Goal: Transaction & Acquisition: Purchase product/service

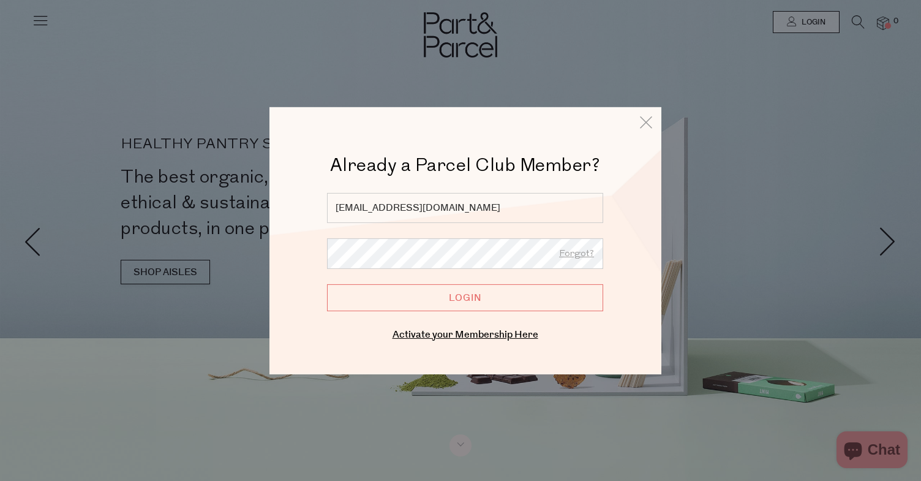
click at [412, 306] on input "Login" at bounding box center [465, 297] width 276 height 27
click at [400, 297] on input "Login" at bounding box center [465, 297] width 276 height 27
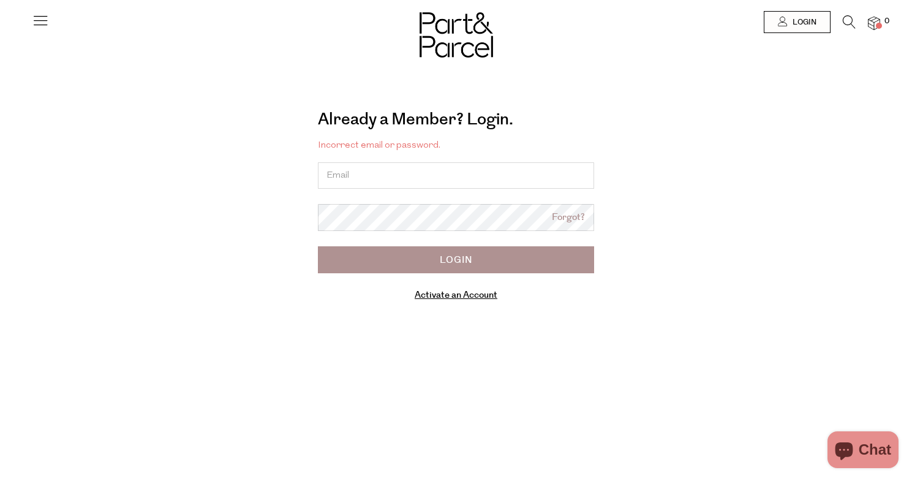
type input "[EMAIL_ADDRESS][DOMAIN_NAME]"
click at [424, 173] on input "[EMAIL_ADDRESS][DOMAIN_NAME]" at bounding box center [456, 175] width 276 height 26
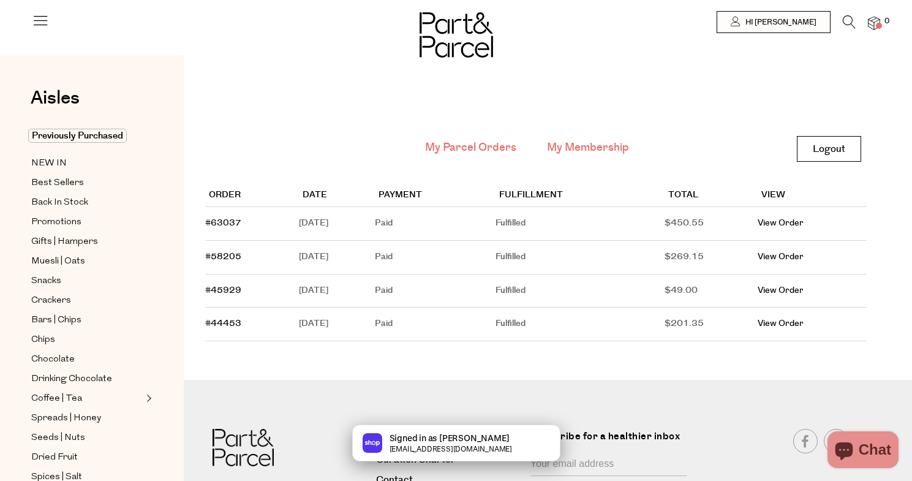
click at [573, 137] on li "My Membership" at bounding box center [588, 148] width 113 height 27
click at [582, 145] on link "My Membership" at bounding box center [588, 148] width 82 height 16
click at [600, 154] on link "My Membership" at bounding box center [588, 148] width 82 height 16
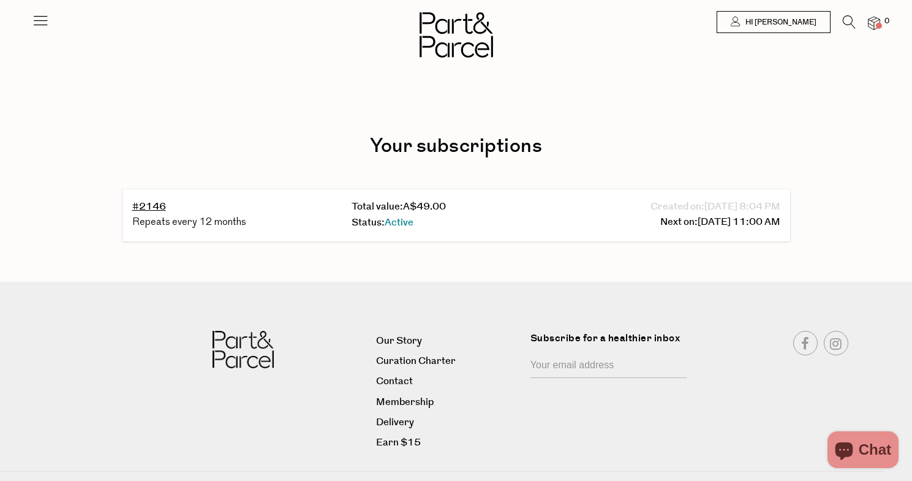
click at [513, 211] on div "Total value: A$49.00" at bounding box center [456, 207] width 209 height 17
click at [661, 226] on link "Next on: 10/15/2025 11:00 AM" at bounding box center [720, 222] width 120 height 16
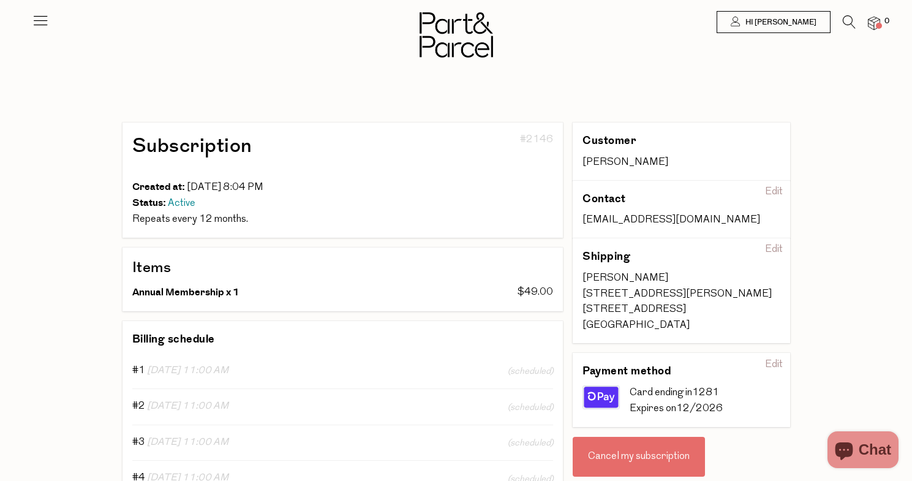
click at [625, 450] on div "Cancel my subscription" at bounding box center [639, 457] width 132 height 40
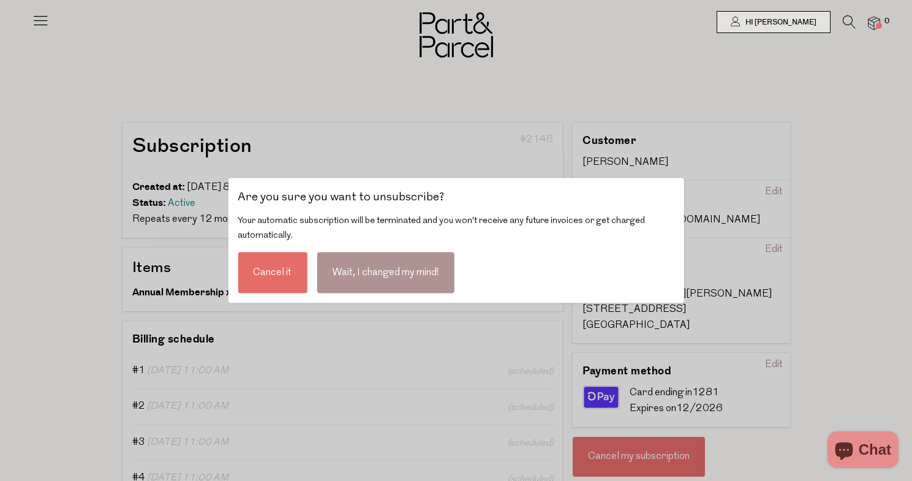
click at [288, 282] on div "Cancel it" at bounding box center [272, 272] width 69 height 41
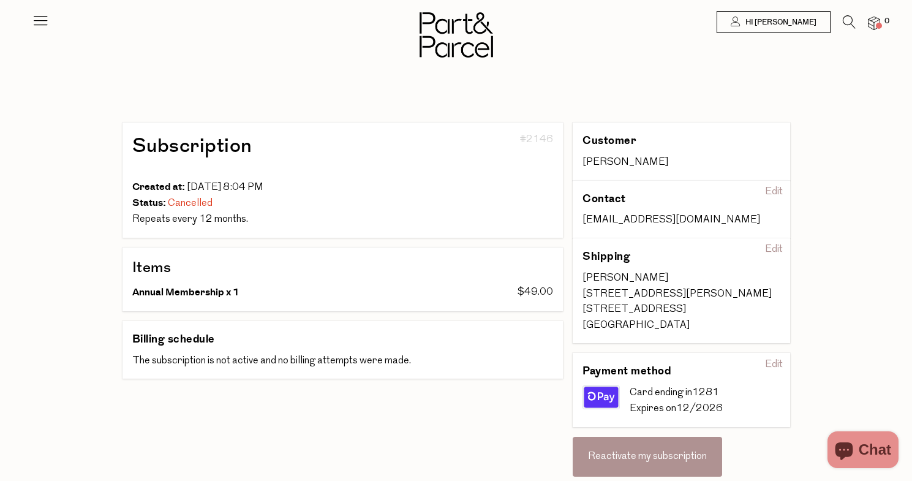
click at [0, 0] on img at bounding box center [0, 0] width 0 height 0
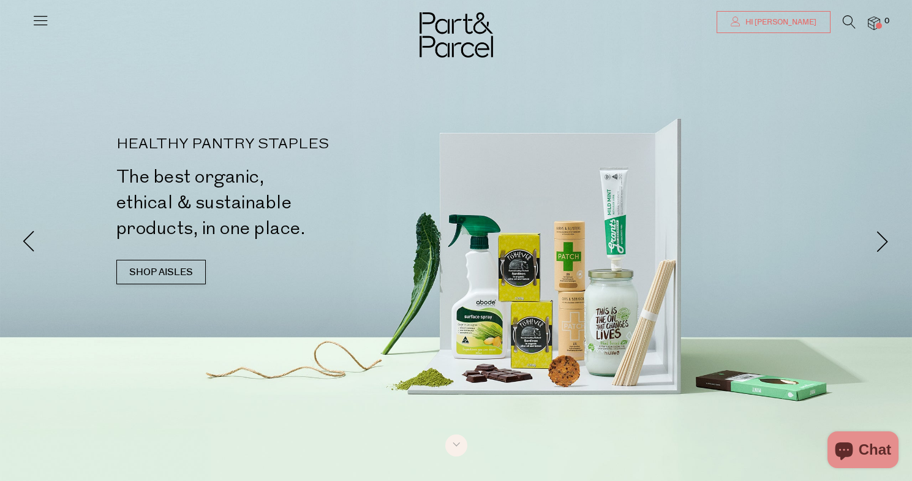
click at [770, 28] on link "Hi [PERSON_NAME]" at bounding box center [773, 22] width 114 height 22
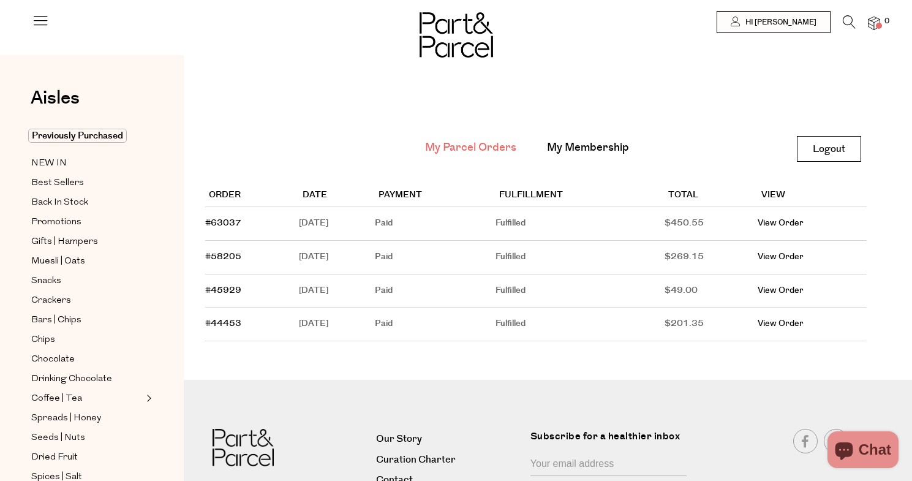
click at [45, 24] on icon at bounding box center [40, 20] width 17 height 17
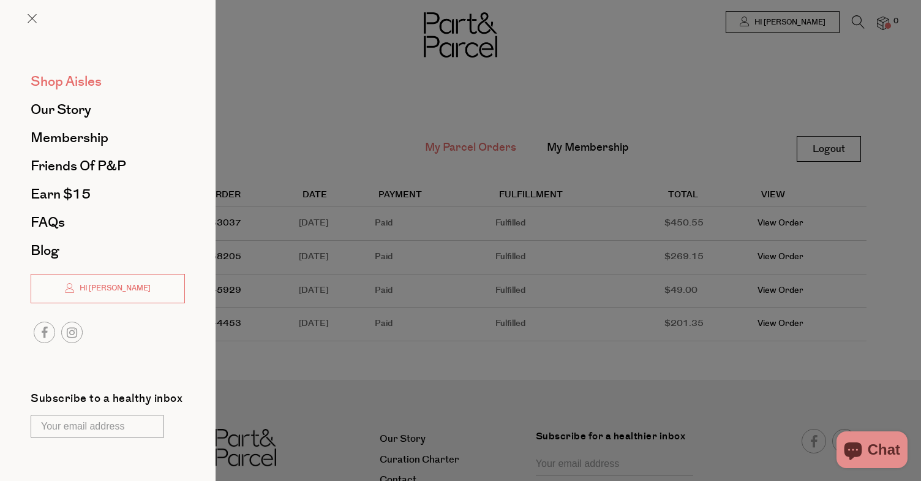
click at [84, 81] on span "Shop Aisles" at bounding box center [66, 82] width 71 height 20
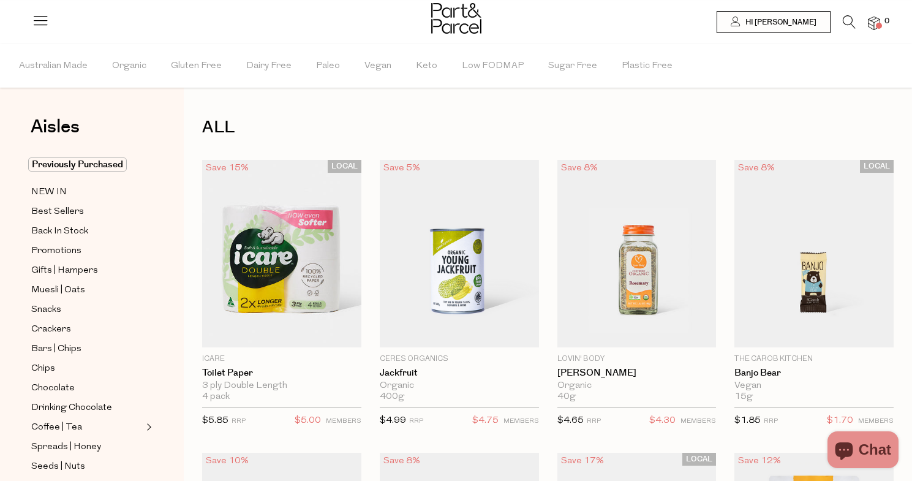
click at [846, 18] on icon at bounding box center [849, 21] width 13 height 13
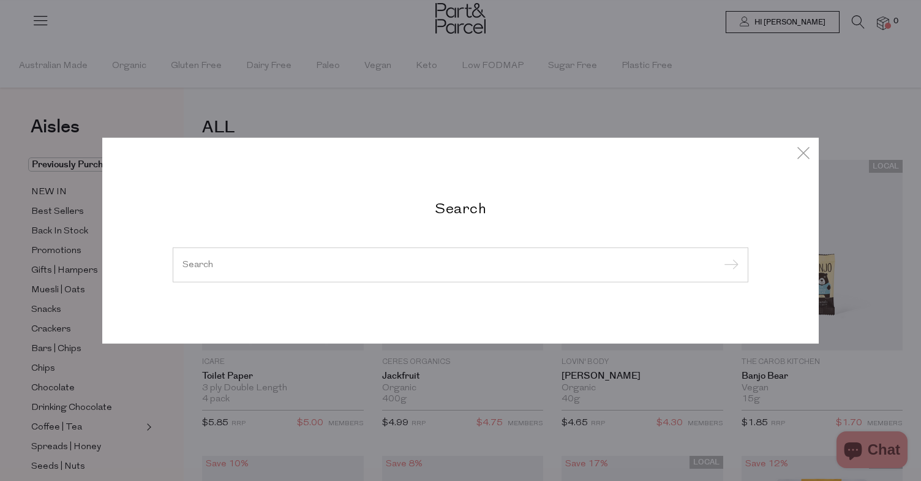
click at [426, 266] on input "search" at bounding box center [460, 264] width 556 height 9
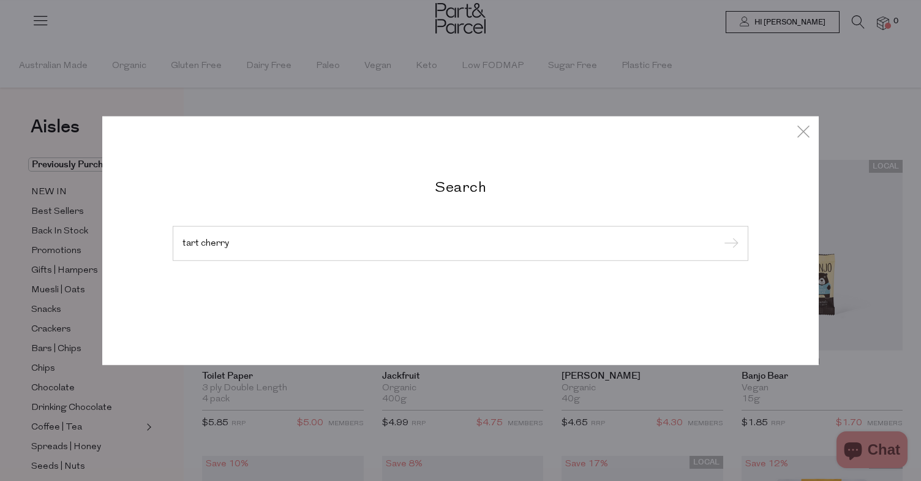
type input "tart cherry"
click at [720, 235] on input "submit" at bounding box center [729, 244] width 18 height 18
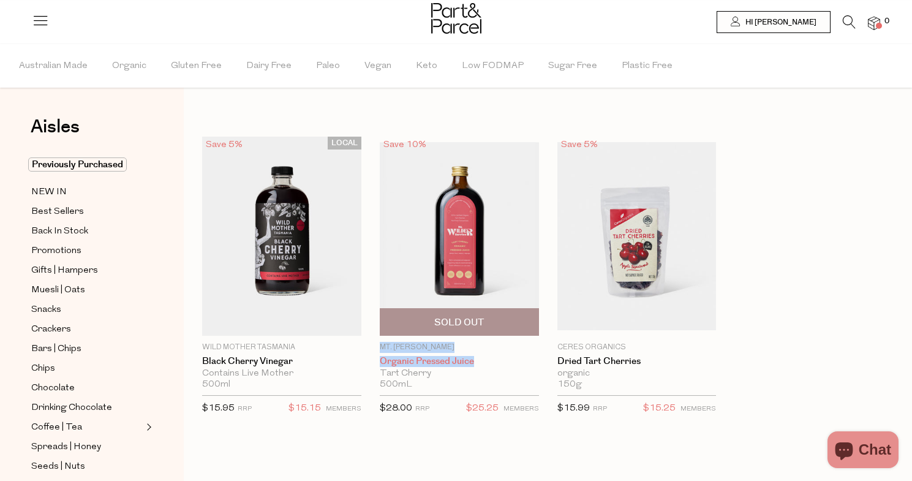
drag, startPoint x: 372, startPoint y: 344, endPoint x: 486, endPoint y: 366, distance: 116.7
click at [486, 366] on div "Save 10% 1 Sold Out Mt. Wilder Organic Pressed Juice Tart Cherry 500mL {{max_qt…" at bounding box center [450, 280] width 178 height 286
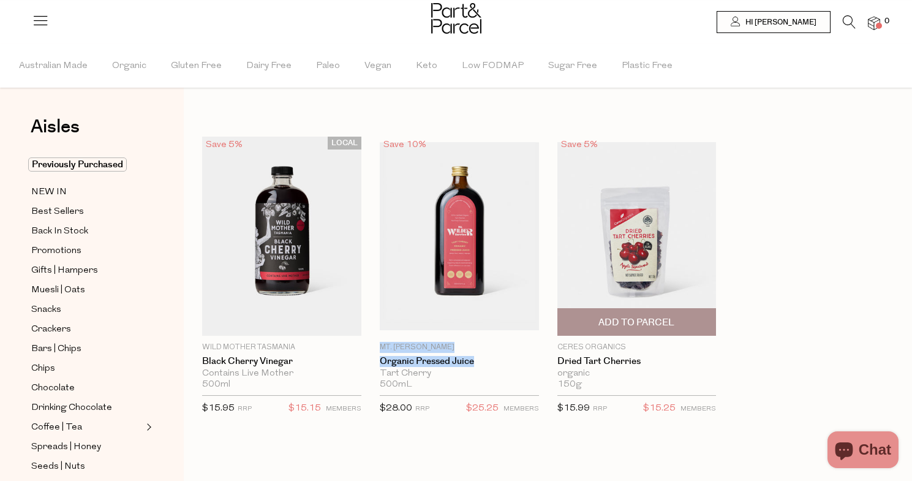
copy div "Mt. Wilder Organic Pressed Juice"
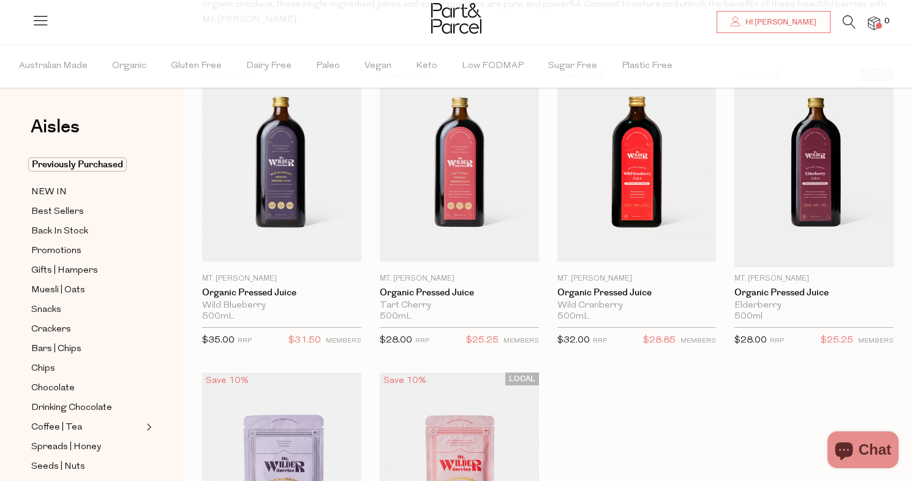
scroll to position [166, 0]
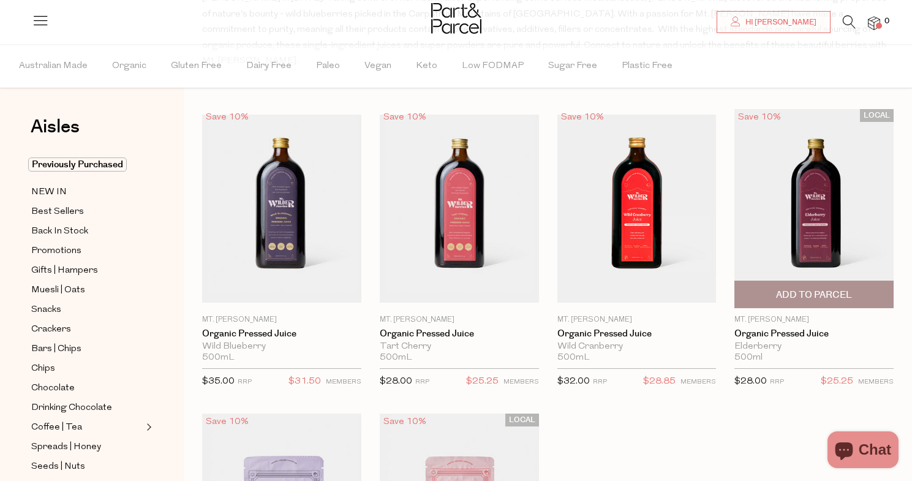
click at [842, 288] on span "Add To Parcel" at bounding box center [814, 294] width 76 height 13
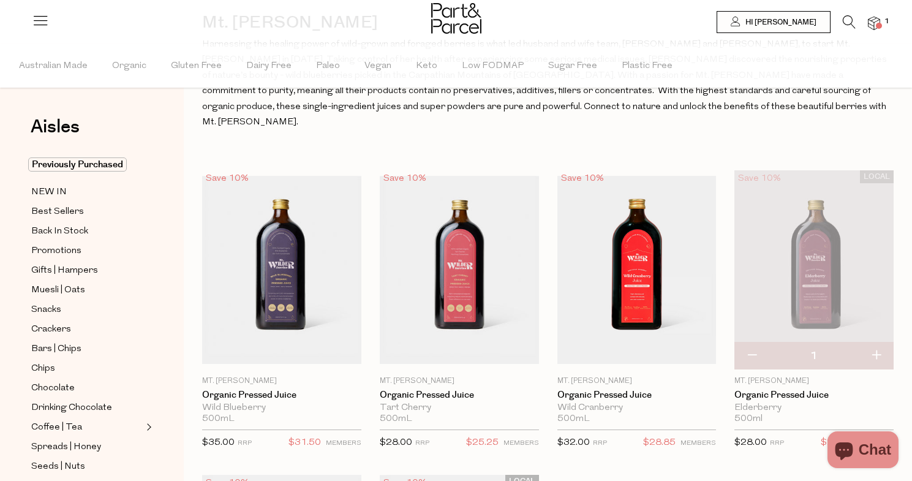
scroll to position [0, 0]
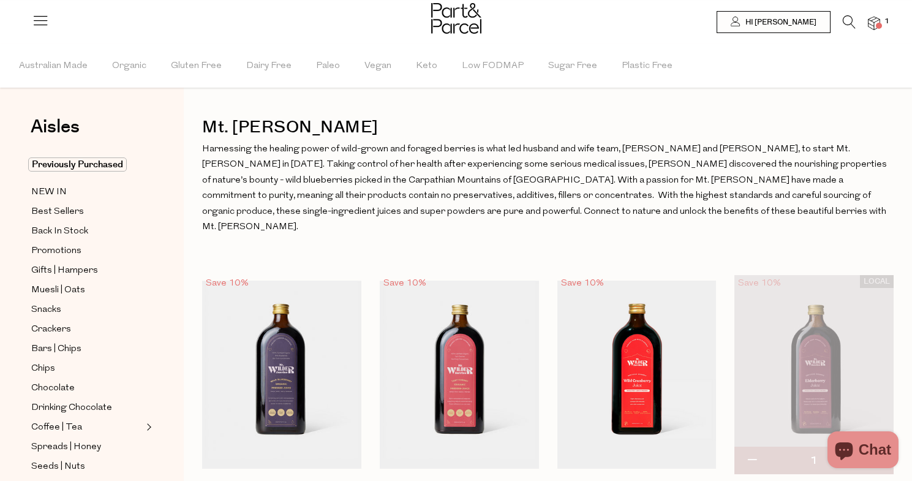
click at [40, 23] on icon at bounding box center [40, 20] width 17 height 17
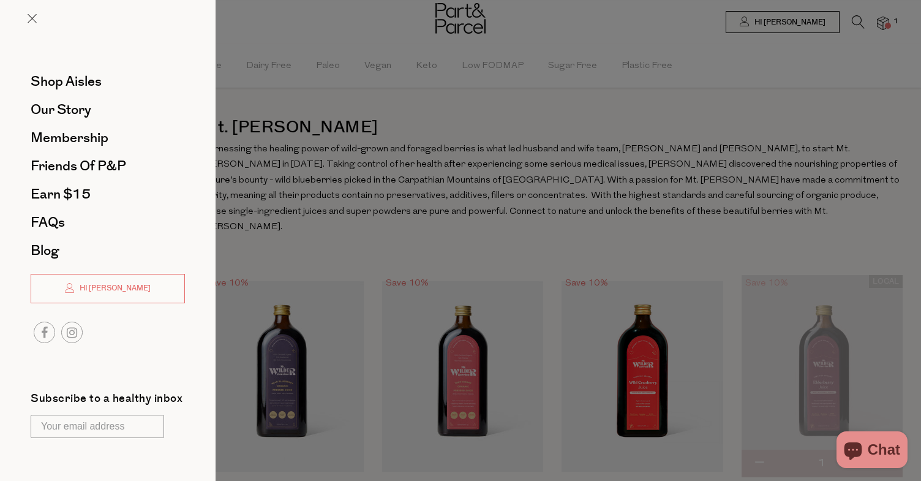
click at [40, 23] on div at bounding box center [108, 28] width 216 height 56
click at [36, 20] on span at bounding box center [32, 18] width 9 height 9
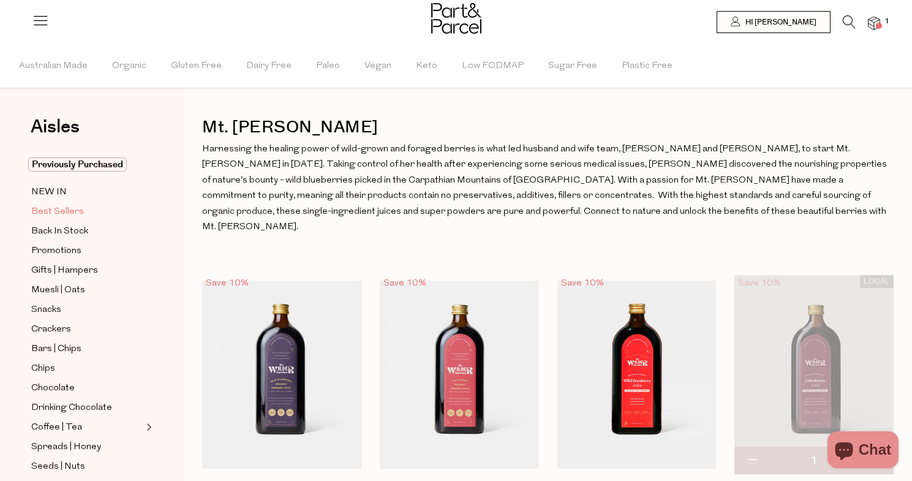
click at [55, 216] on span "Best Sellers" at bounding box center [57, 212] width 53 height 15
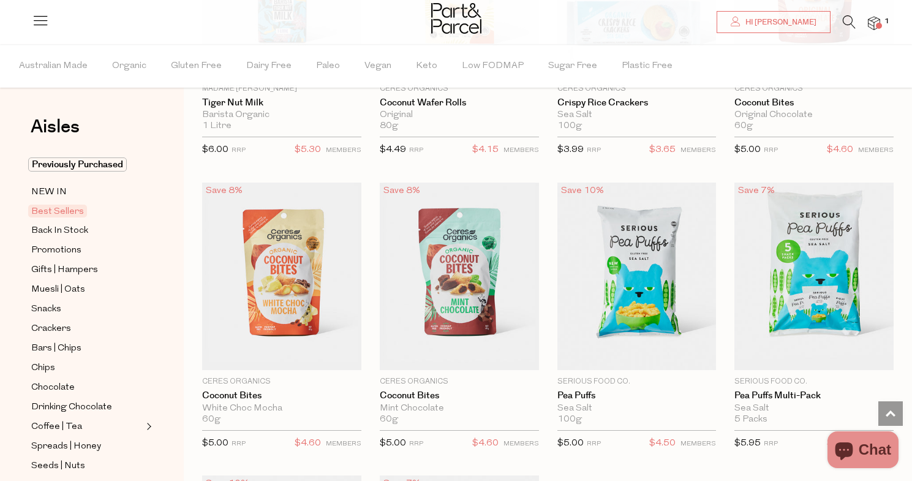
scroll to position [2663, 0]
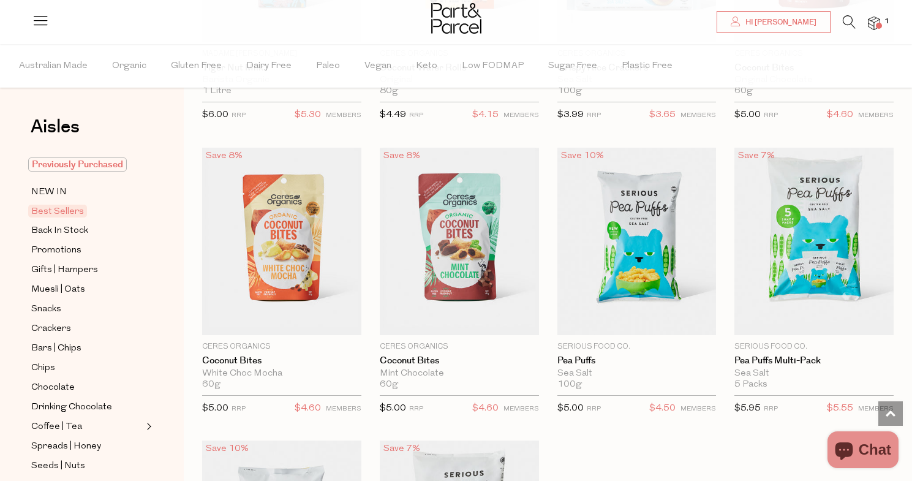
click at [72, 165] on span "Previously Purchased" at bounding box center [77, 164] width 99 height 14
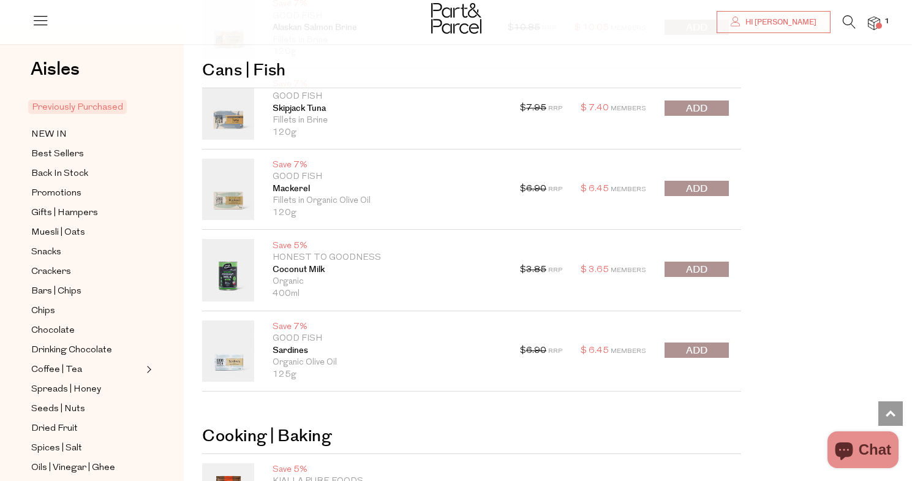
scroll to position [2010, 0]
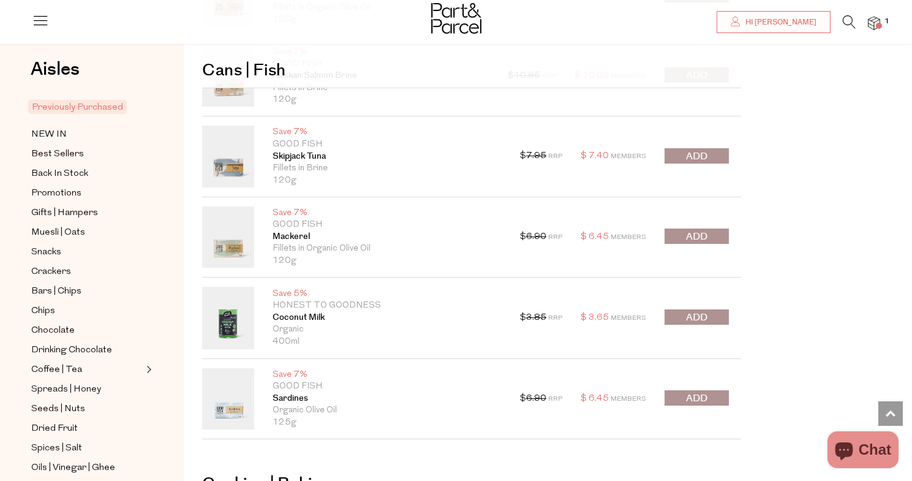
click at [689, 400] on span "submit" at bounding box center [696, 398] width 21 height 14
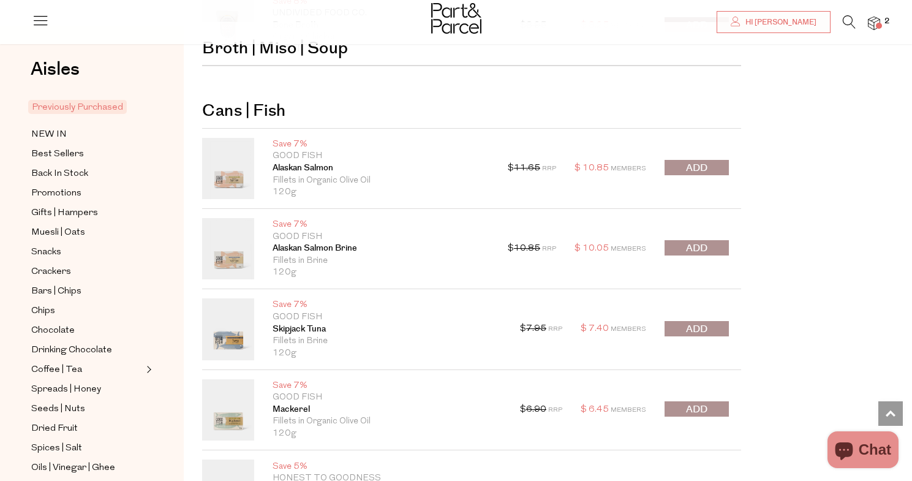
scroll to position [1829, 0]
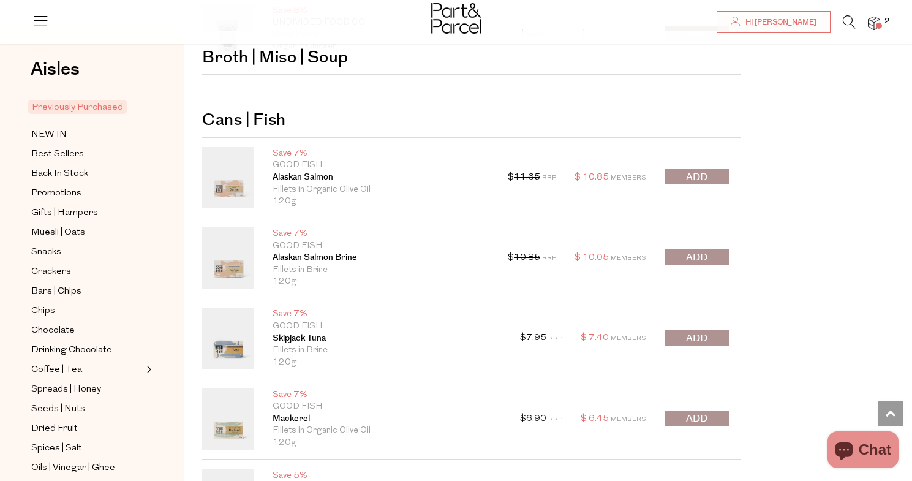
click at [705, 335] on span "submit" at bounding box center [696, 338] width 21 height 14
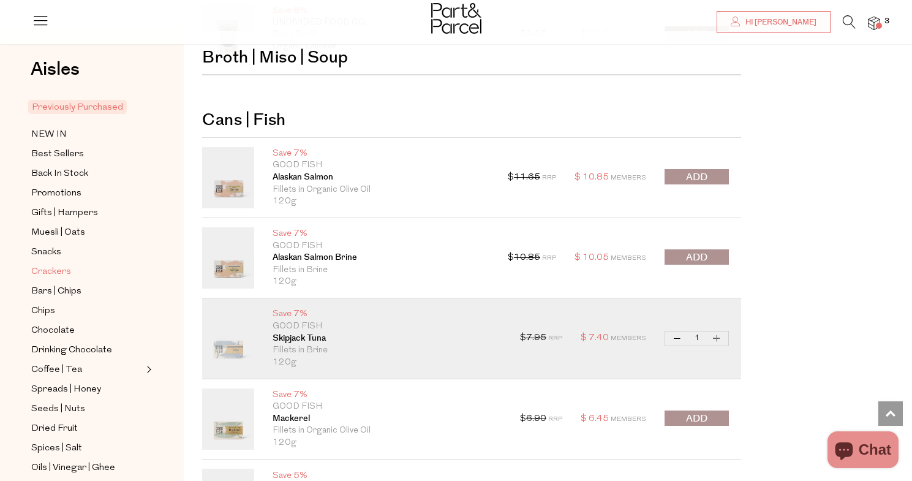
click at [48, 272] on span "Crackers" at bounding box center [51, 272] width 40 height 15
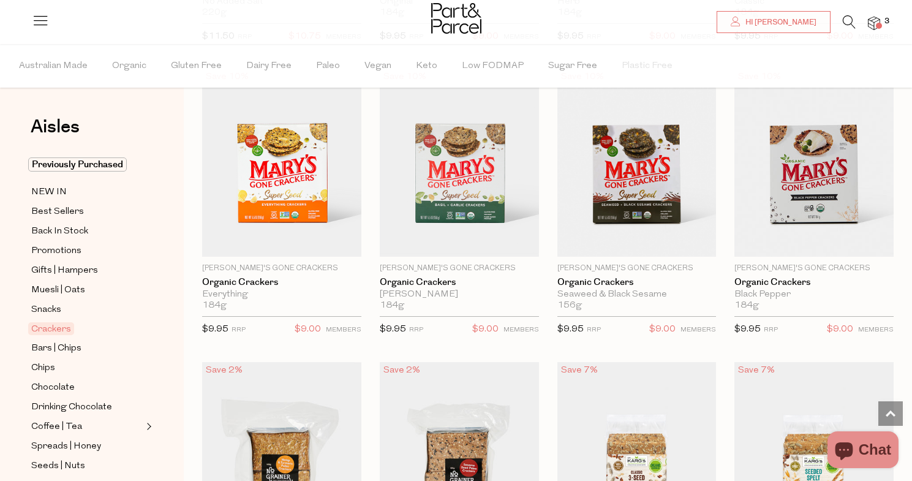
scroll to position [1562, 0]
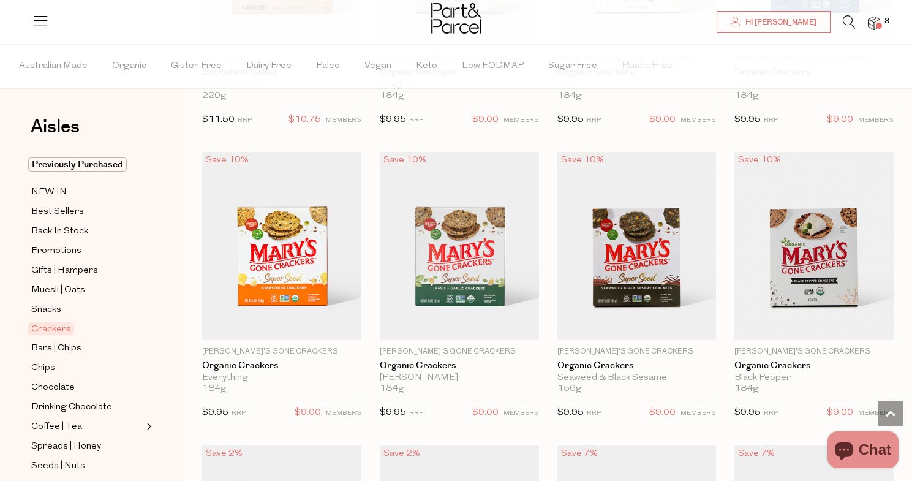
scroll to position [1508, 0]
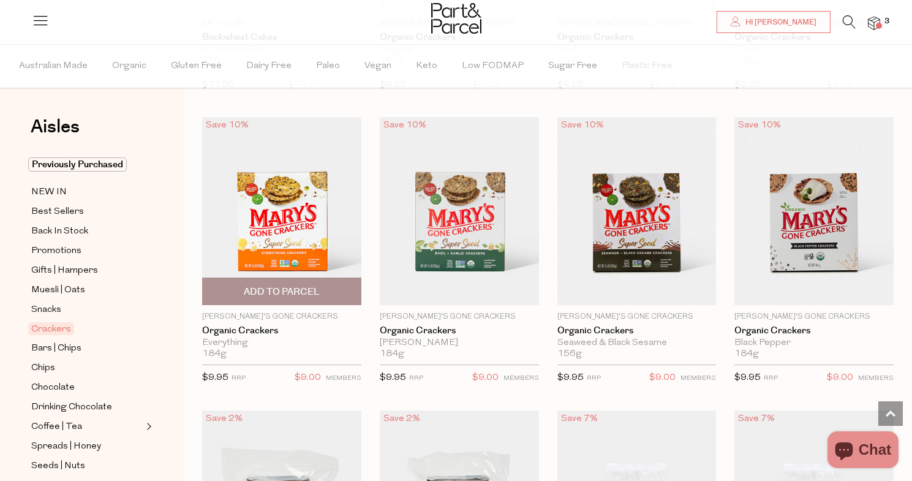
click at [315, 290] on span "Add To Parcel" at bounding box center [282, 291] width 76 height 13
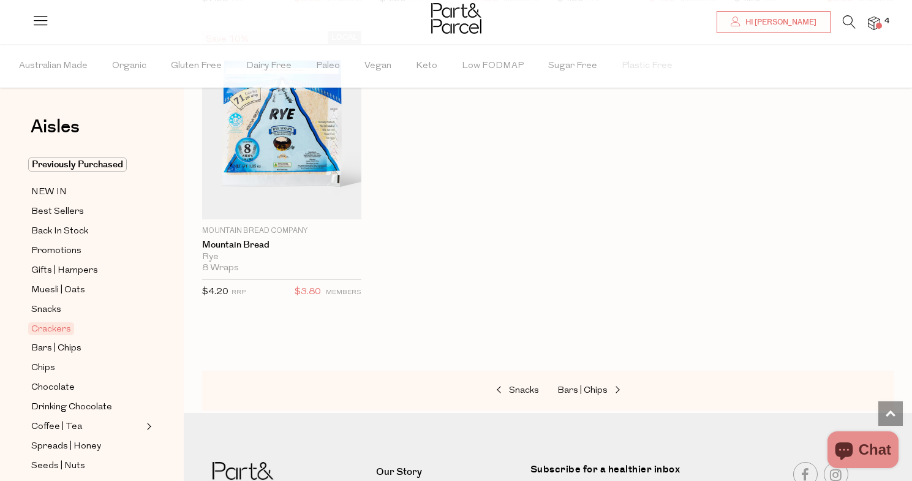
scroll to position [2774, 0]
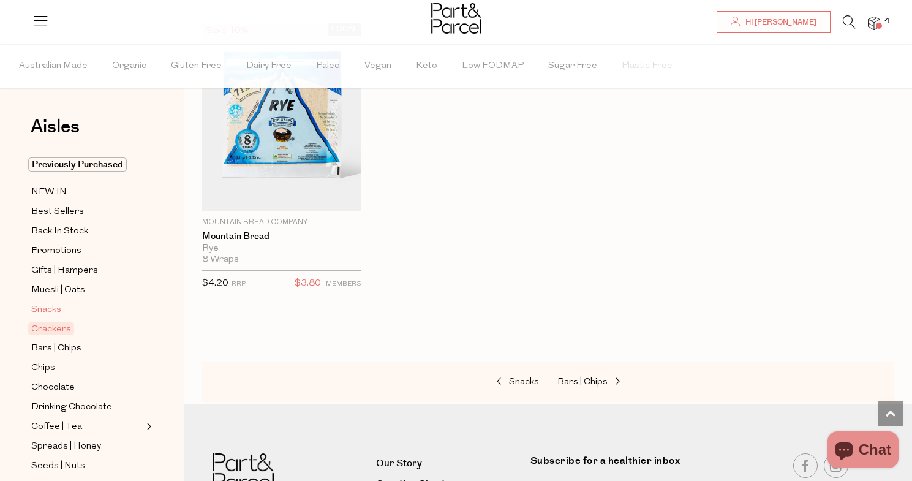
click at [44, 309] on span "Snacks" at bounding box center [46, 310] width 30 height 15
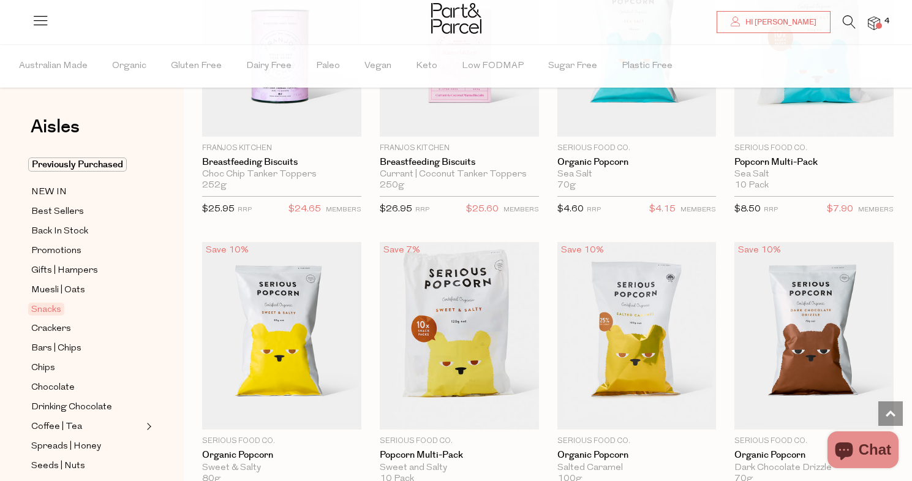
scroll to position [3037, 0]
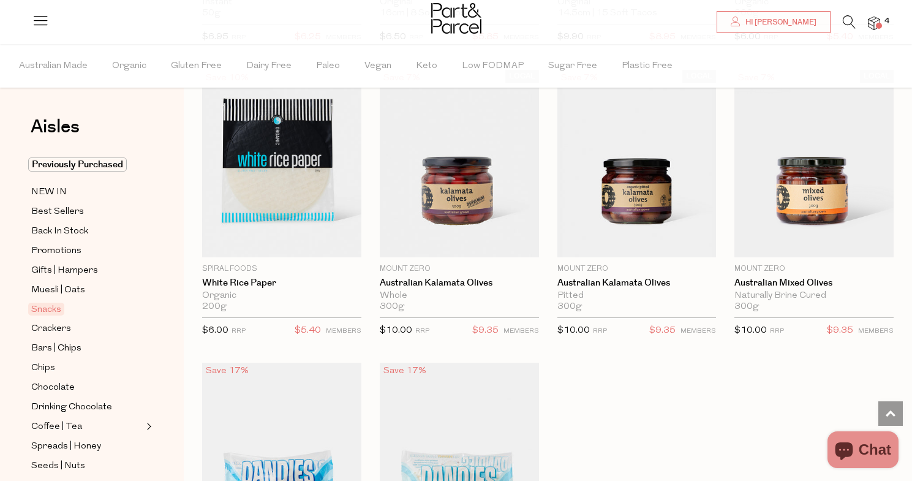
scroll to position [4816, 0]
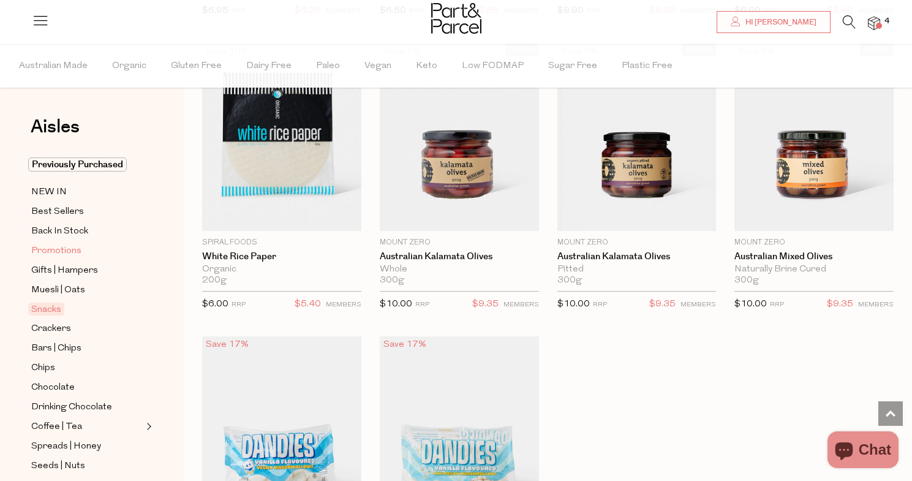
click at [55, 250] on span "Promotions" at bounding box center [56, 251] width 50 height 15
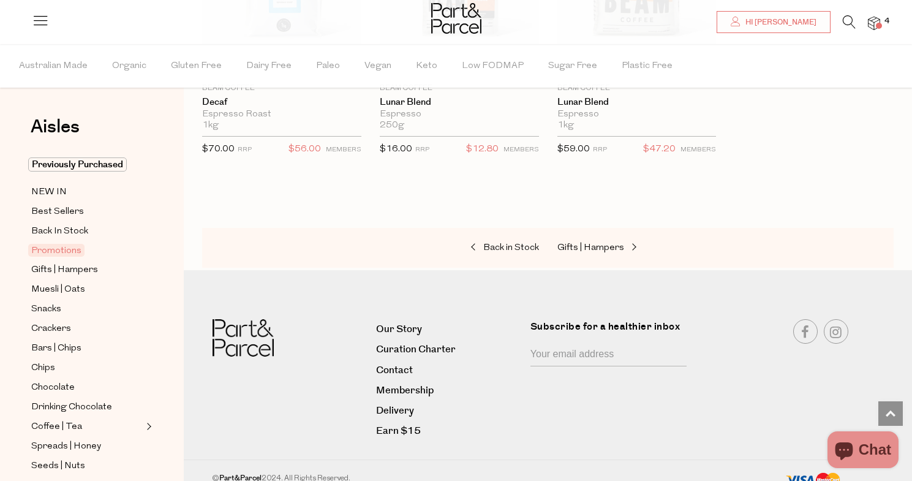
scroll to position [1462, 0]
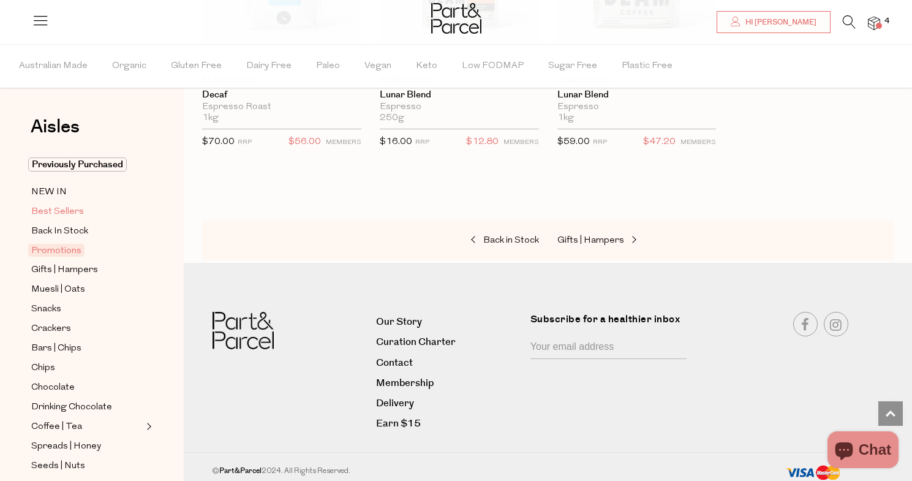
click at [61, 205] on span "Best Sellers" at bounding box center [57, 212] width 53 height 15
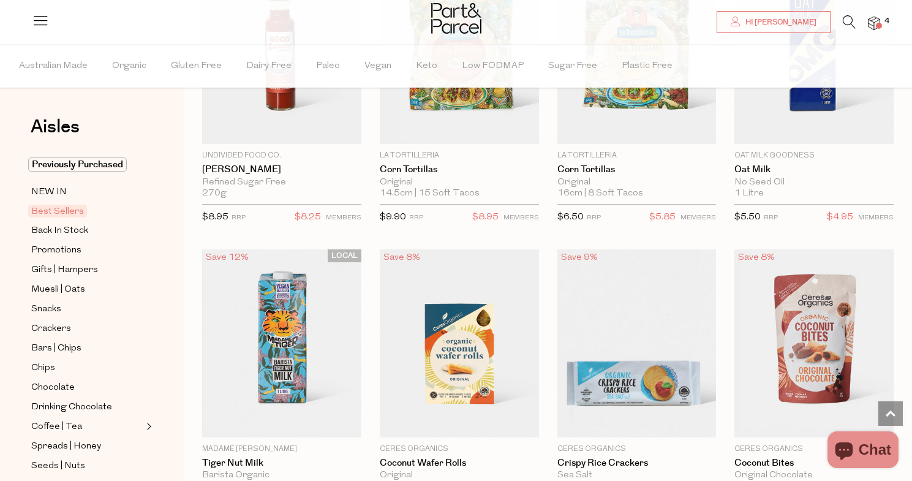
scroll to position [2483, 0]
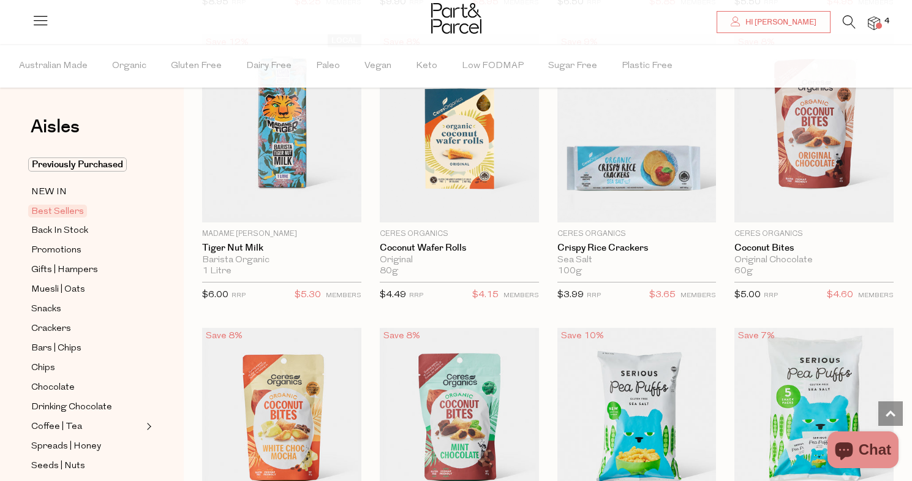
click at [878, 29] on img at bounding box center [874, 24] width 12 height 14
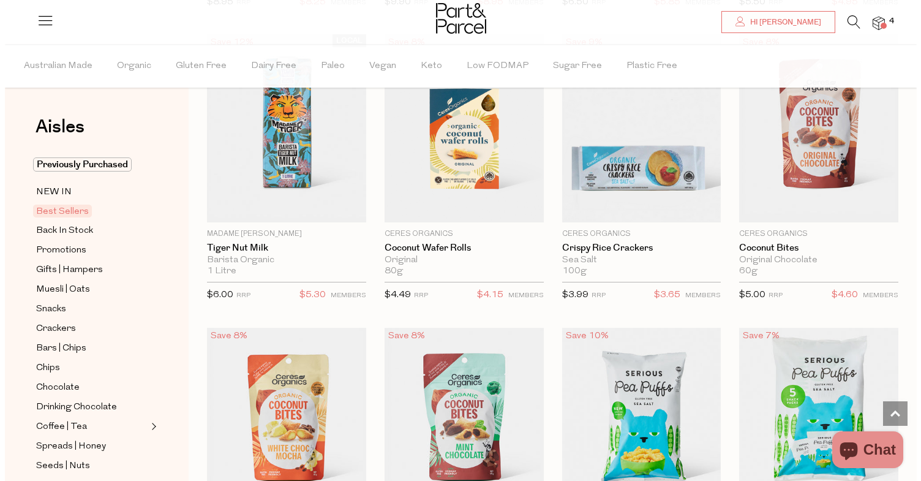
scroll to position [2505, 0]
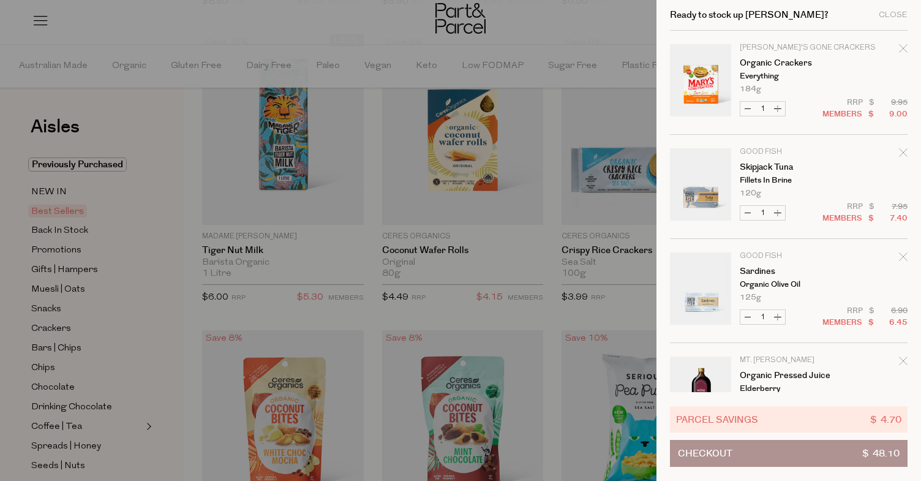
click at [789, 449] on button "Checkout $ 48.10" at bounding box center [789, 453] width 238 height 27
